Goal: Transaction & Acquisition: Subscribe to service/newsletter

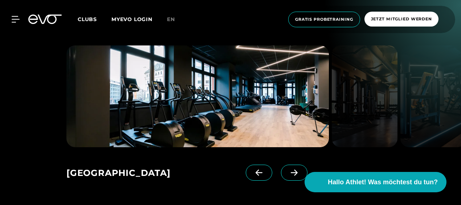
scroll to position [980, 0]
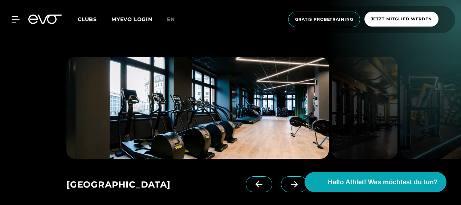
click at [288, 186] on icon at bounding box center [294, 184] width 13 height 7
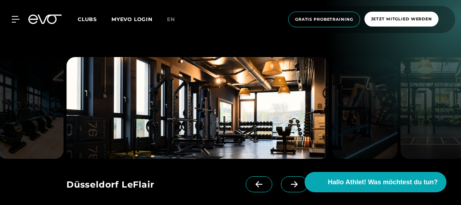
click at [288, 186] on icon at bounding box center [294, 184] width 13 height 7
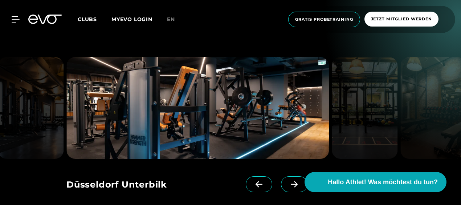
click at [288, 186] on icon at bounding box center [294, 184] width 13 height 7
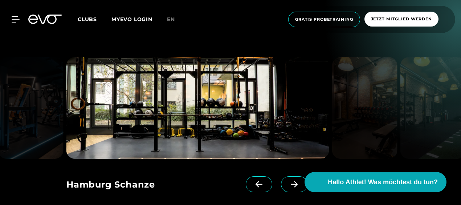
click at [288, 186] on icon at bounding box center [294, 184] width 13 height 7
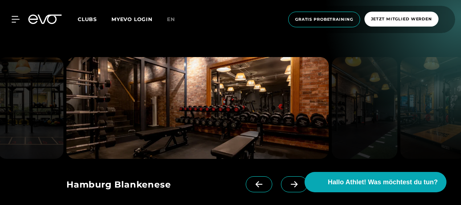
click at [288, 186] on icon at bounding box center [294, 184] width 13 height 7
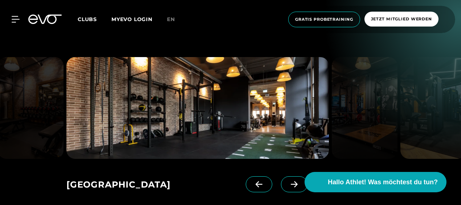
click at [288, 186] on icon at bounding box center [294, 184] width 13 height 7
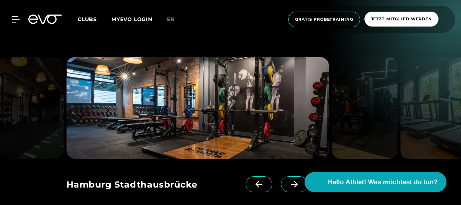
click at [288, 186] on icon at bounding box center [294, 184] width 13 height 7
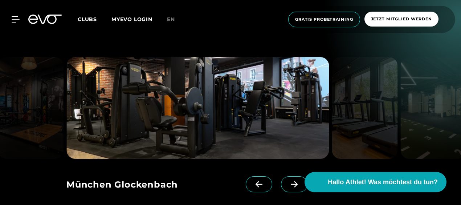
click at [288, 186] on icon at bounding box center [294, 184] width 13 height 7
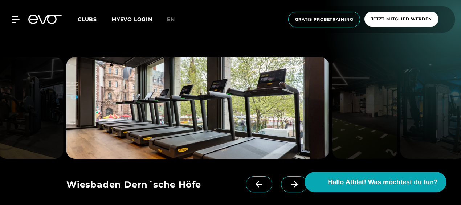
click at [246, 182] on span at bounding box center [259, 184] width 26 height 16
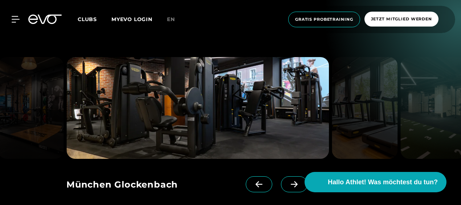
click at [193, 107] on img at bounding box center [197, 108] width 262 height 102
click at [19, 15] on div "MyEVO Login Über EVO Mitgliedschaften Probetraining TAGESPASS EVO Studios [GEOG…" at bounding box center [230, 19] width 458 height 27
click at [12, 20] on icon at bounding box center [17, 19] width 11 height 7
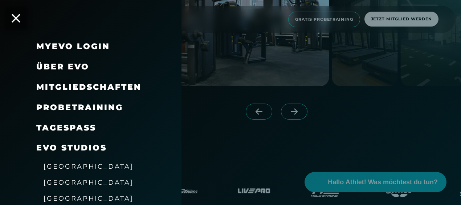
scroll to position [0, 0]
click at [76, 83] on span "Mitgliedschaften" at bounding box center [88, 87] width 105 height 10
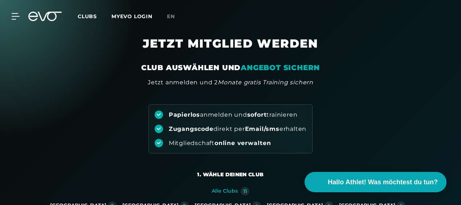
drag, startPoint x: 161, startPoint y: 84, endPoint x: 320, endPoint y: 86, distance: 158.6
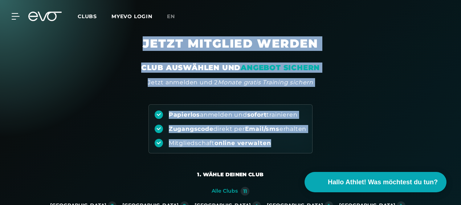
drag, startPoint x: 136, startPoint y: 44, endPoint x: 322, endPoint y: 142, distance: 210.2
copy div "JETZT MITGLIED WERDEN CLUB AUSWÄHLEN UND ANGEBOT SICHERN Jetzt anmelden und 2 M…"
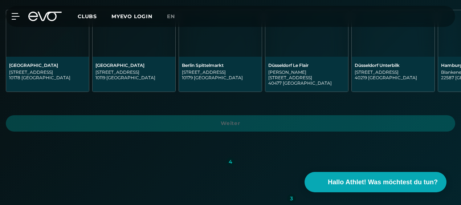
scroll to position [254, 0]
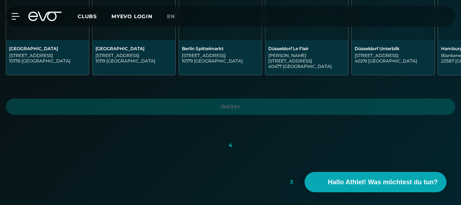
click at [262, 103] on span "Weiter" at bounding box center [231, 107] width 432 height 8
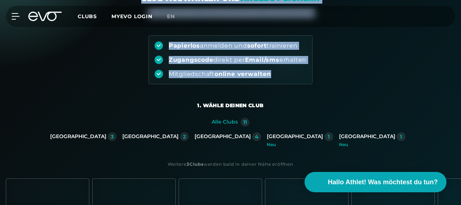
scroll to position [145, 0]
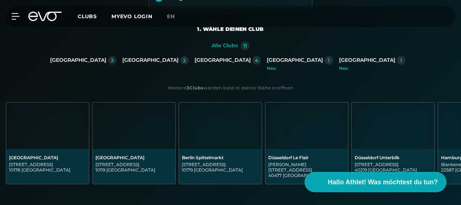
click at [267, 57] on div "[GEOGRAPHIC_DATA]" at bounding box center [295, 60] width 56 height 7
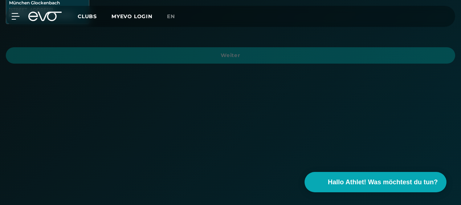
scroll to position [254, 0]
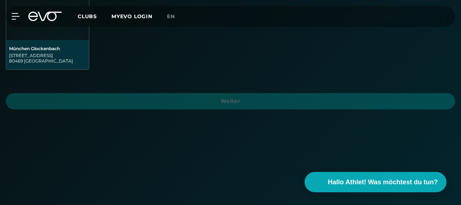
click at [33, 54] on div "[STREET_ADDRESS]" at bounding box center [47, 58] width 77 height 11
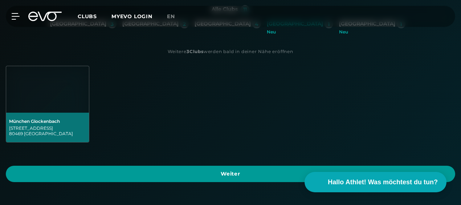
click at [212, 173] on span "Weiter" at bounding box center [231, 174] width 432 height 8
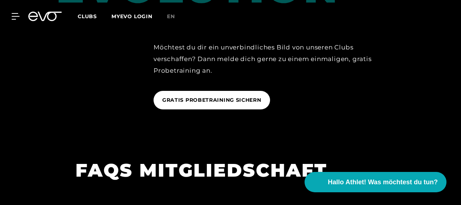
scroll to position [1232, 0]
